Goal: Entertainment & Leisure: Browse casually

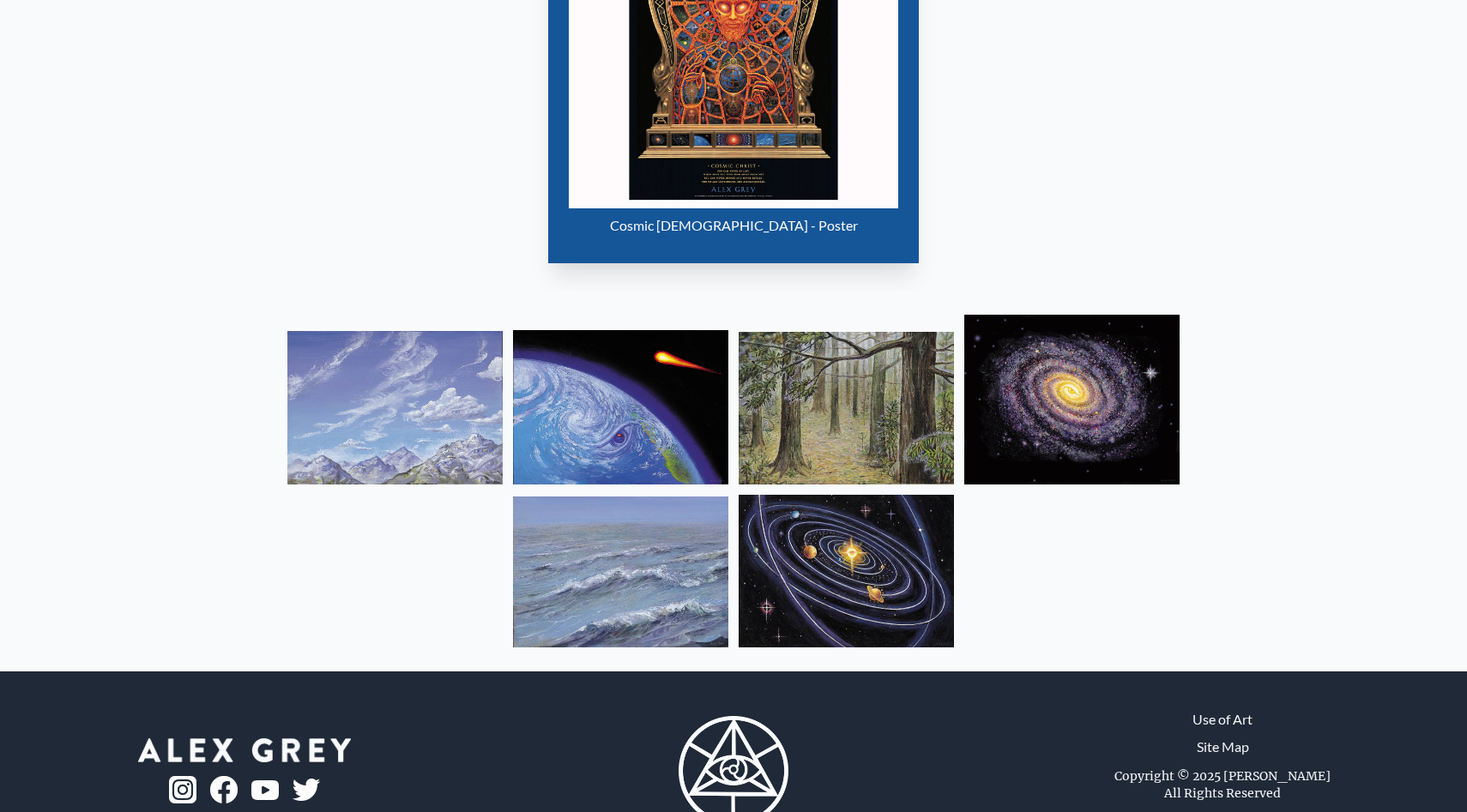
scroll to position [1186, 0]
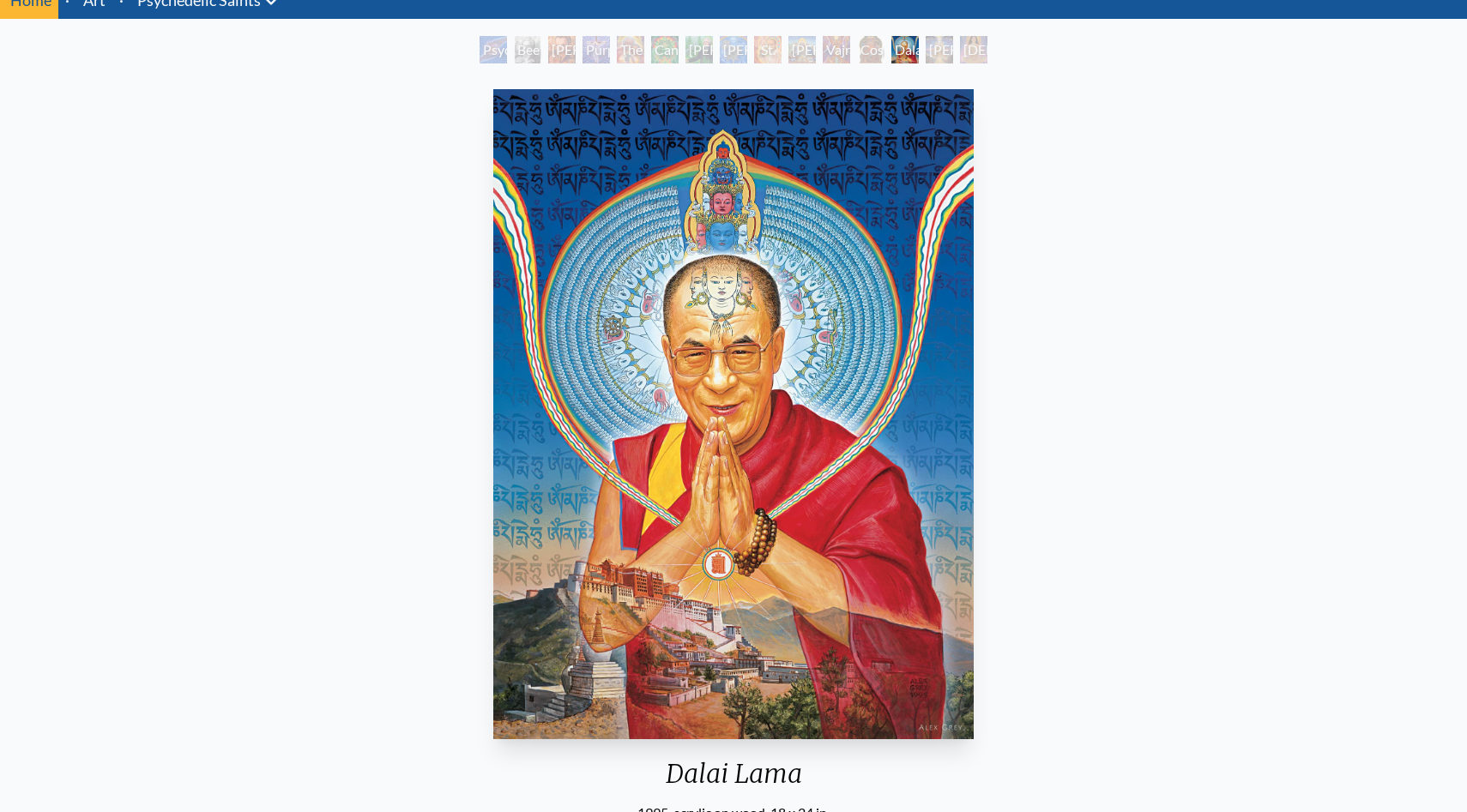
scroll to position [98, 0]
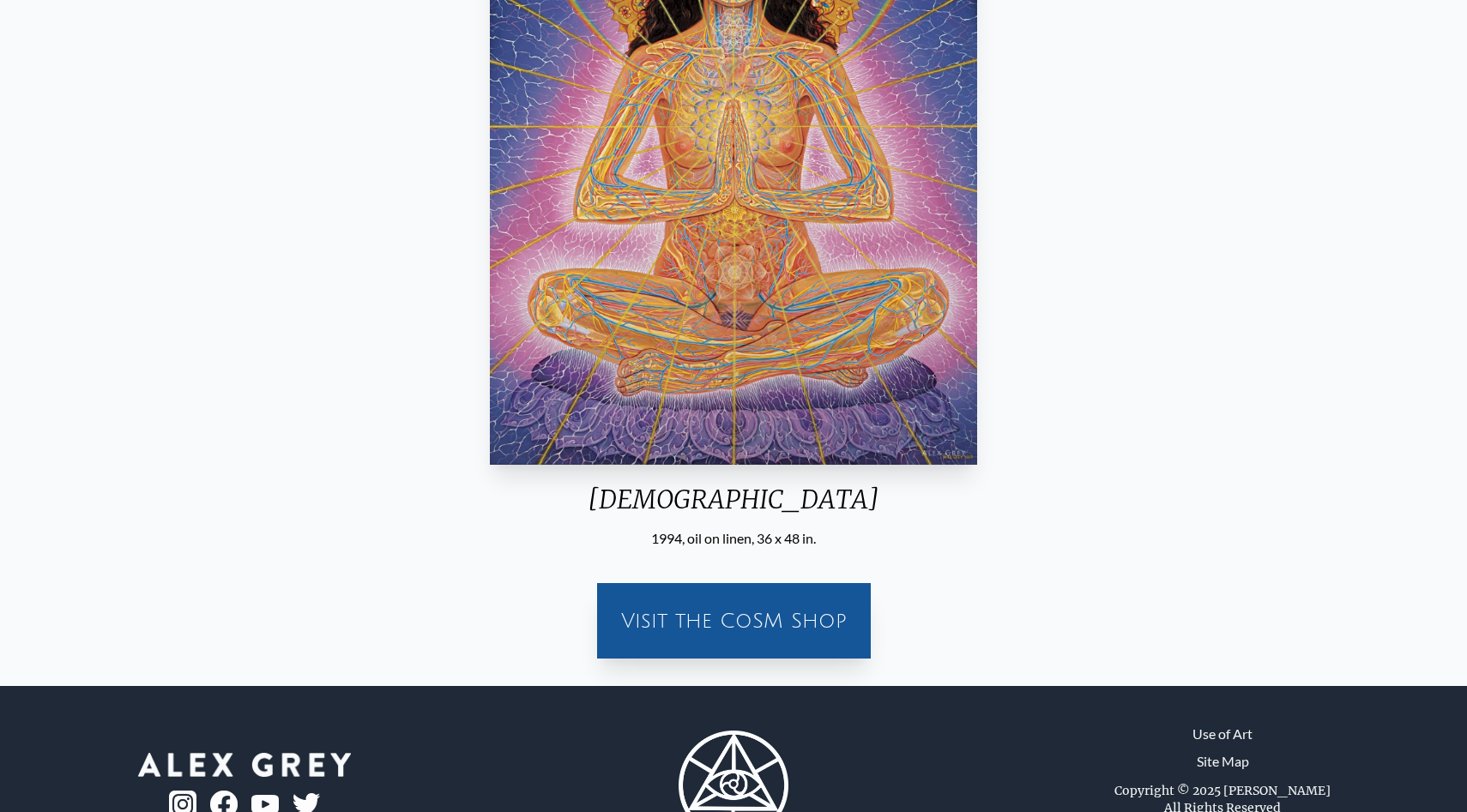
scroll to position [414, 0]
